Goal: Information Seeking & Learning: Learn about a topic

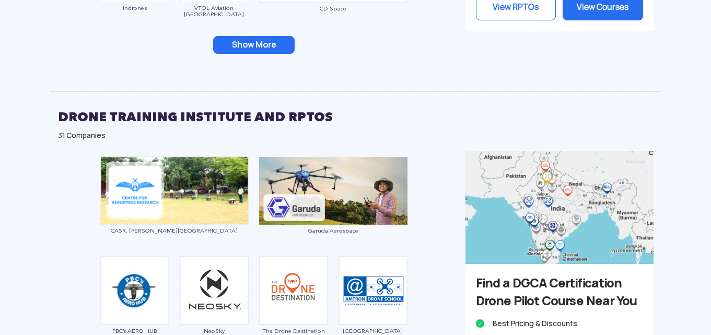
click at [262, 38] on button "Show More" at bounding box center [253, 45] width 81 height 18
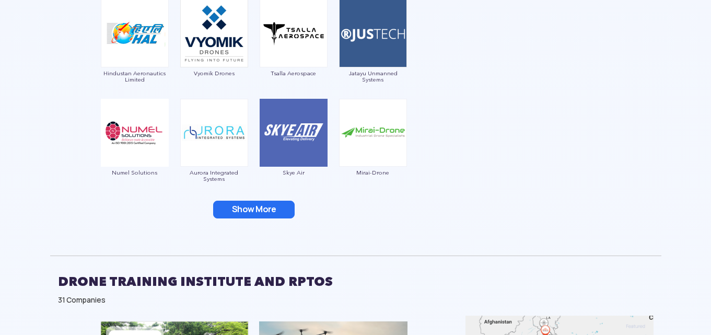
scroll to position [1274, 0]
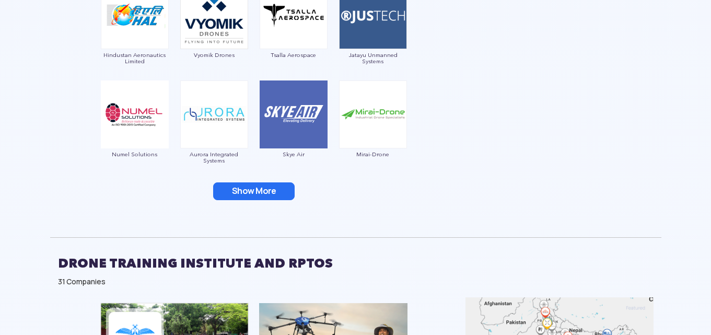
click at [267, 190] on button "Show More" at bounding box center [253, 191] width 81 height 18
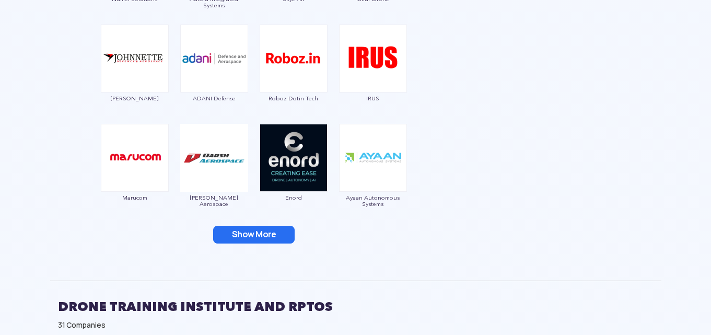
scroll to position [1431, 0]
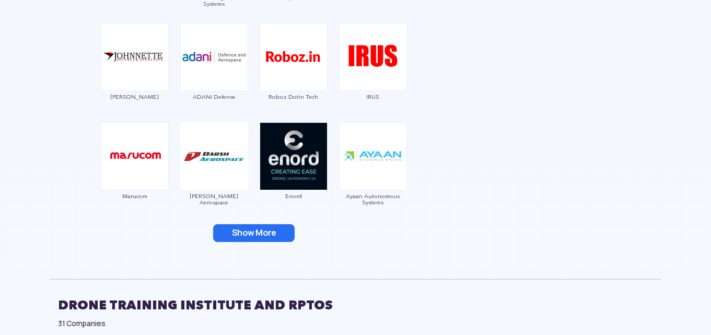
click at [262, 237] on button "Show More" at bounding box center [253, 233] width 81 height 18
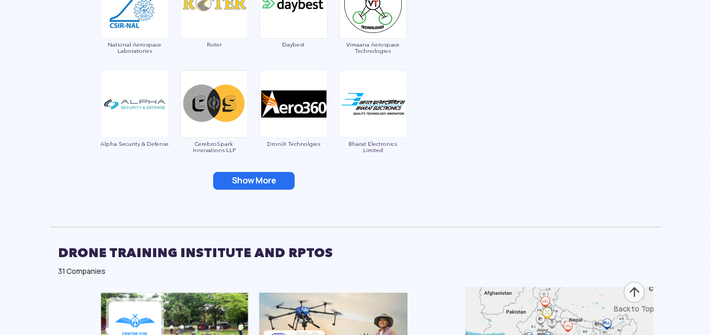
scroll to position [1692, 0]
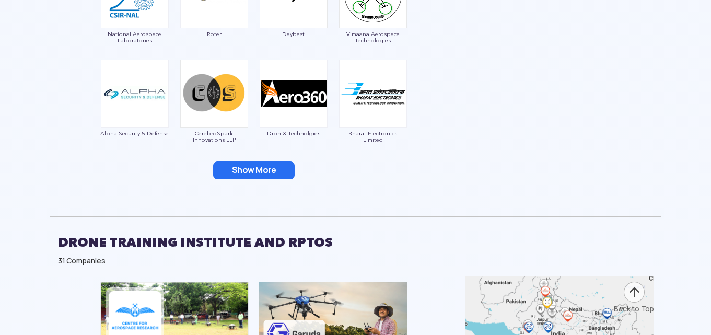
click at [264, 167] on button "Show More" at bounding box center [253, 170] width 81 height 18
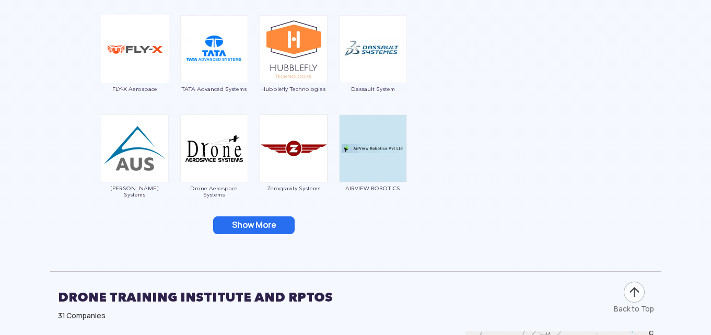
scroll to position [1901, 0]
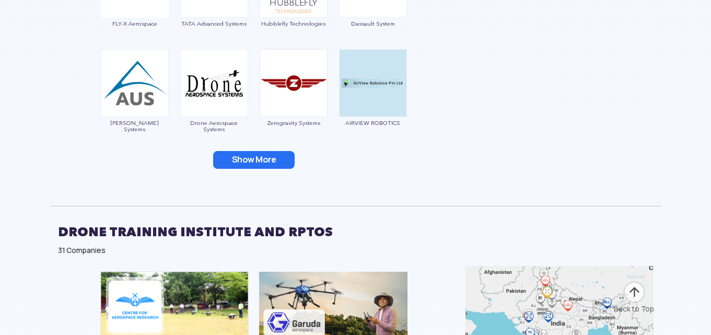
click at [264, 161] on button "Show More" at bounding box center [253, 160] width 81 height 18
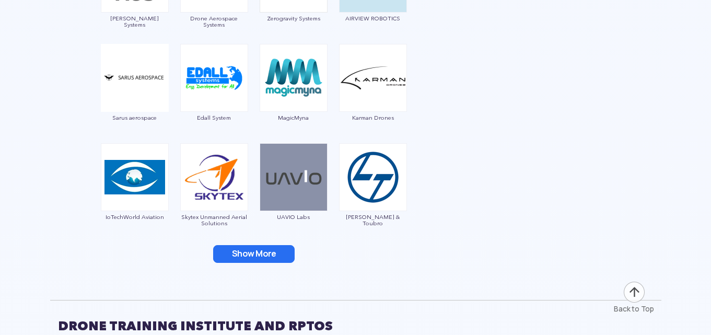
scroll to position [2057, 0]
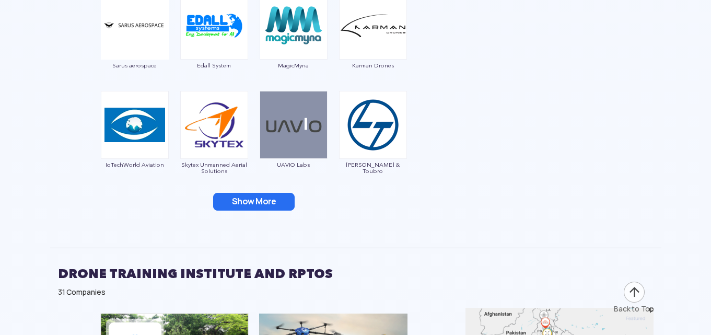
click at [285, 198] on button "Show More" at bounding box center [253, 202] width 81 height 18
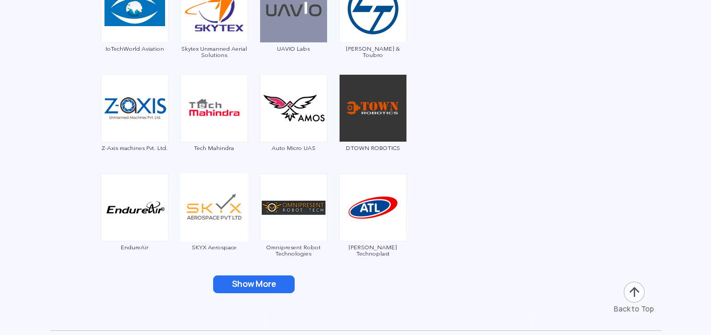
scroll to position [2214, 0]
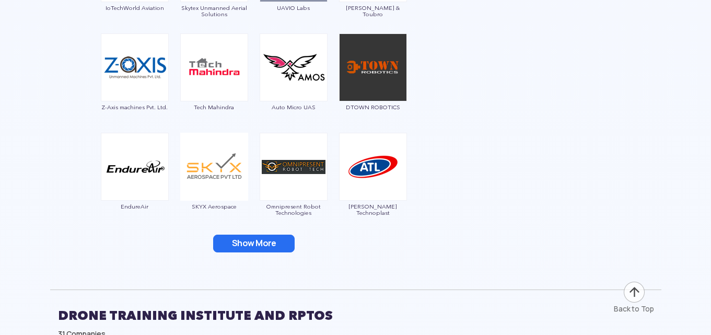
click at [251, 244] on button "Show More" at bounding box center [253, 243] width 81 height 18
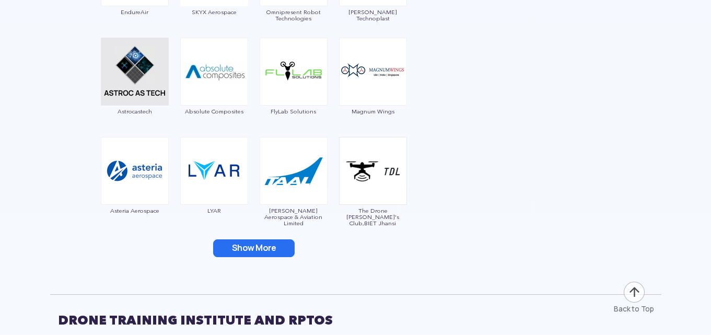
scroll to position [2475, 0]
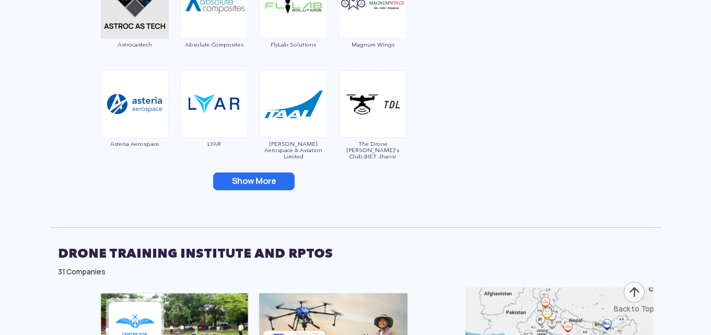
click at [270, 180] on button "Show More" at bounding box center [253, 181] width 81 height 18
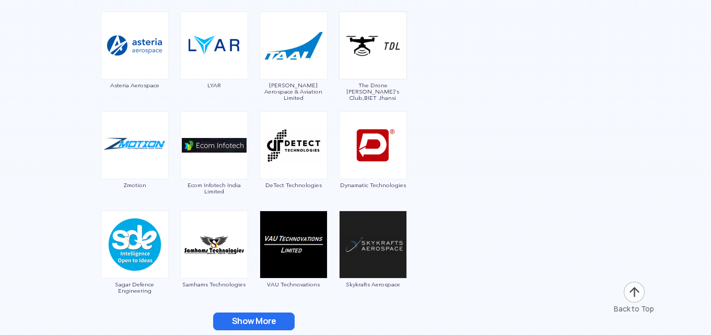
scroll to position [2736, 0]
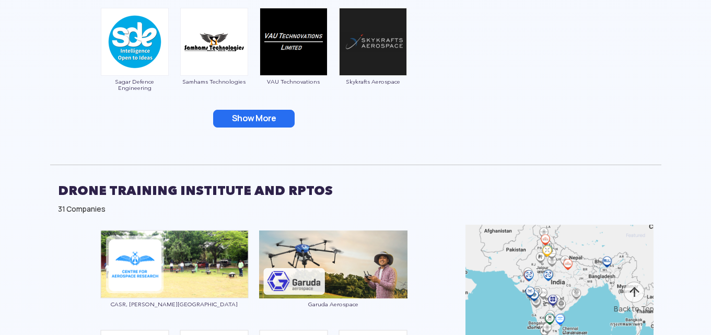
click at [274, 111] on button "Show More" at bounding box center [253, 119] width 81 height 18
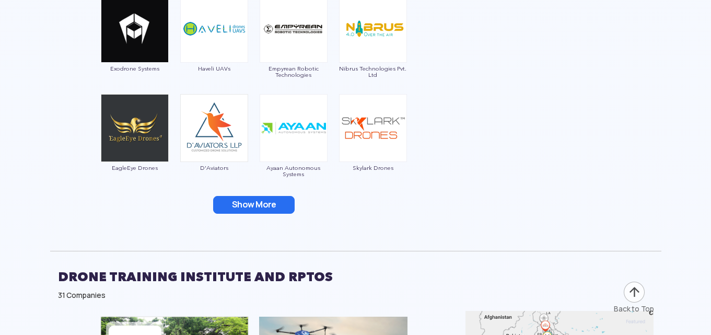
scroll to position [2945, 0]
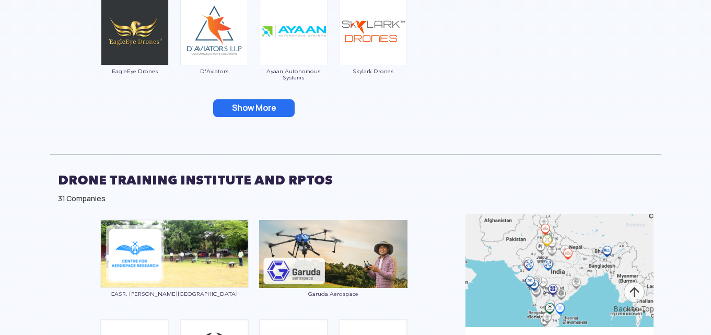
click at [263, 108] on button "Show More" at bounding box center [253, 108] width 81 height 18
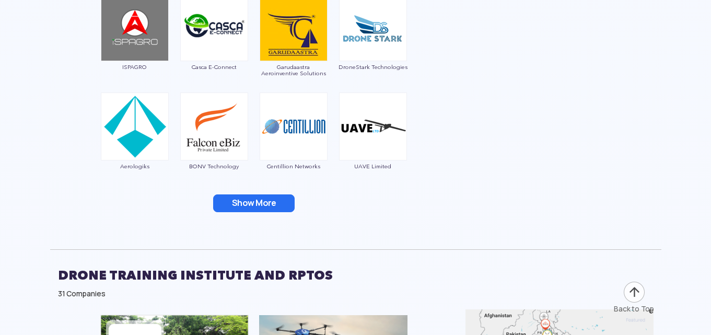
scroll to position [3101, 0]
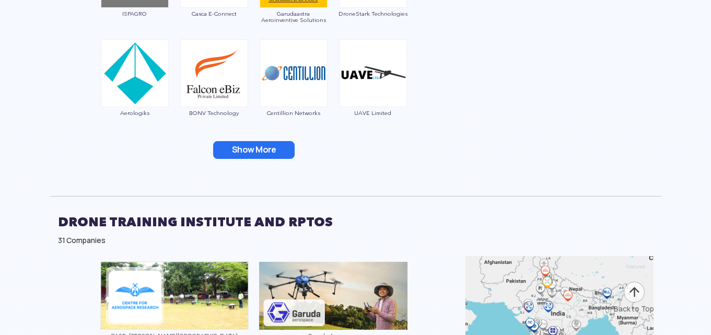
click at [253, 149] on button "Show More" at bounding box center [253, 150] width 81 height 18
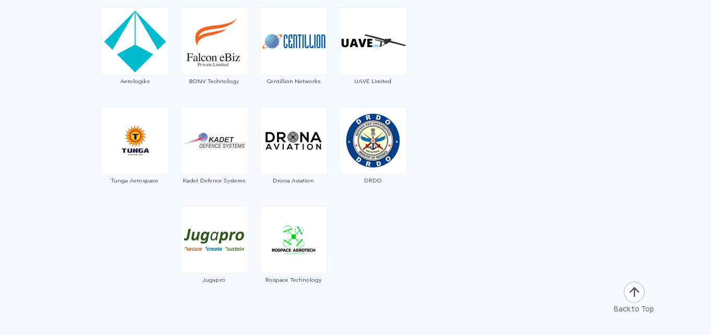
scroll to position [3258, 0]
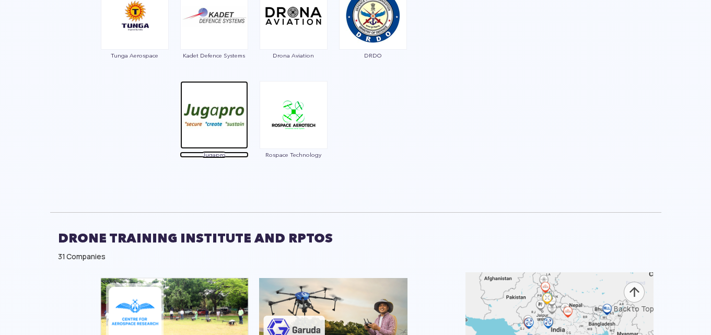
click at [226, 128] on img at bounding box center [214, 115] width 68 height 68
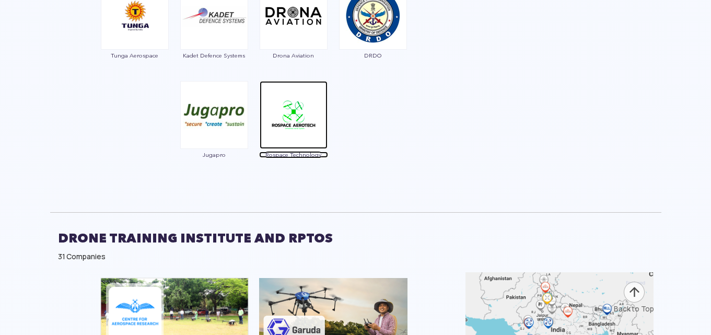
click at [300, 111] on img at bounding box center [293, 115] width 68 height 68
